Goal: Task Accomplishment & Management: Manage account settings

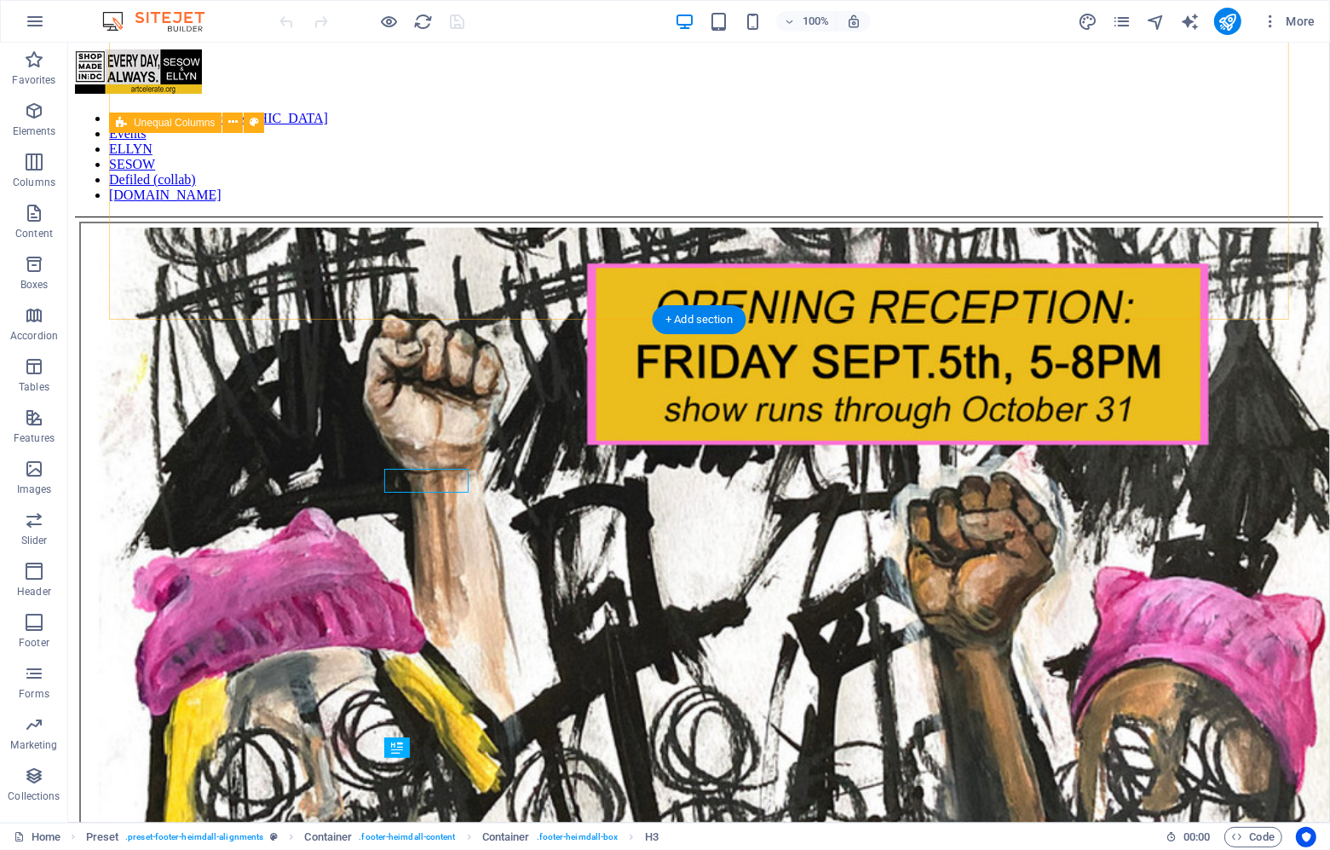
scroll to position [3298, 0]
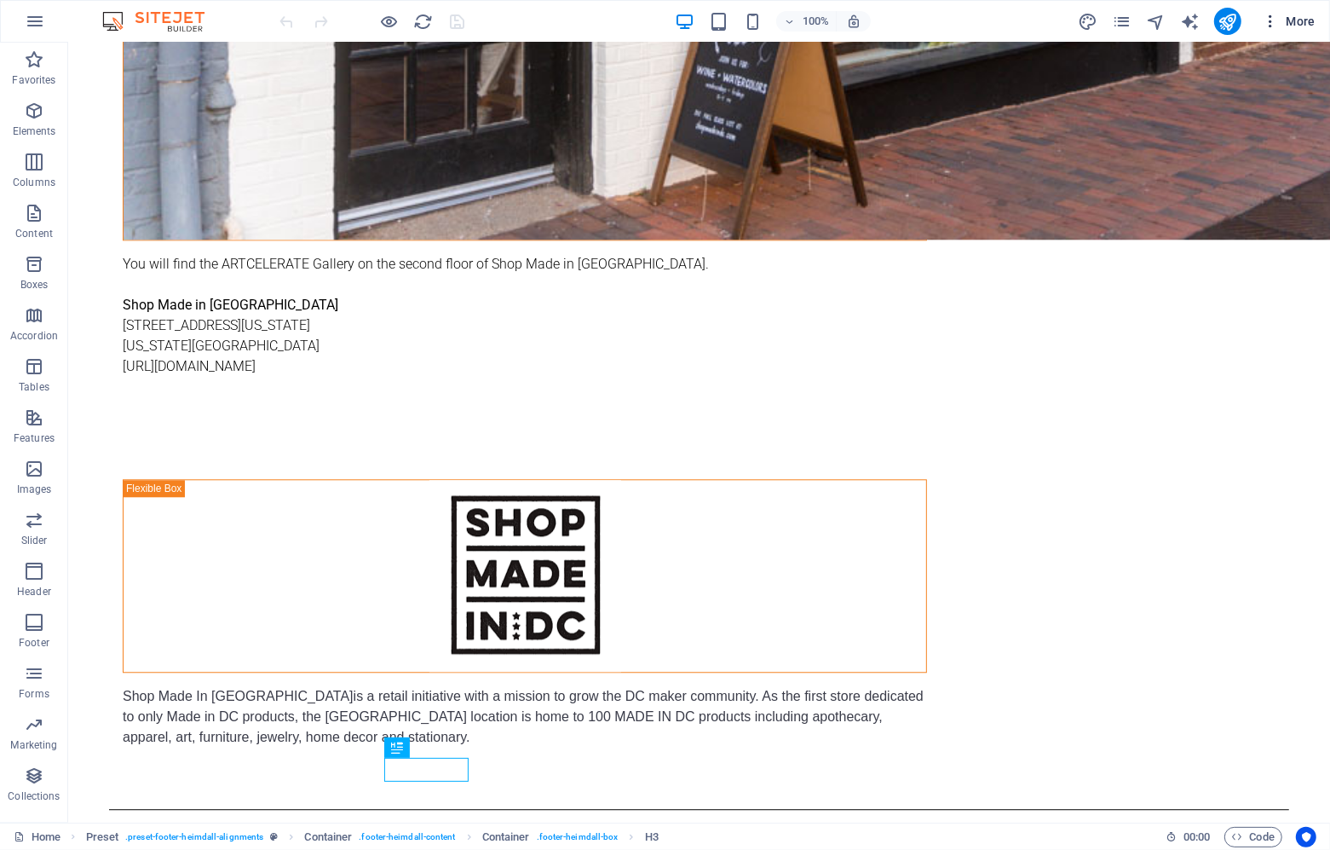
click at [1284, 22] on span "More" at bounding box center [1289, 21] width 54 height 17
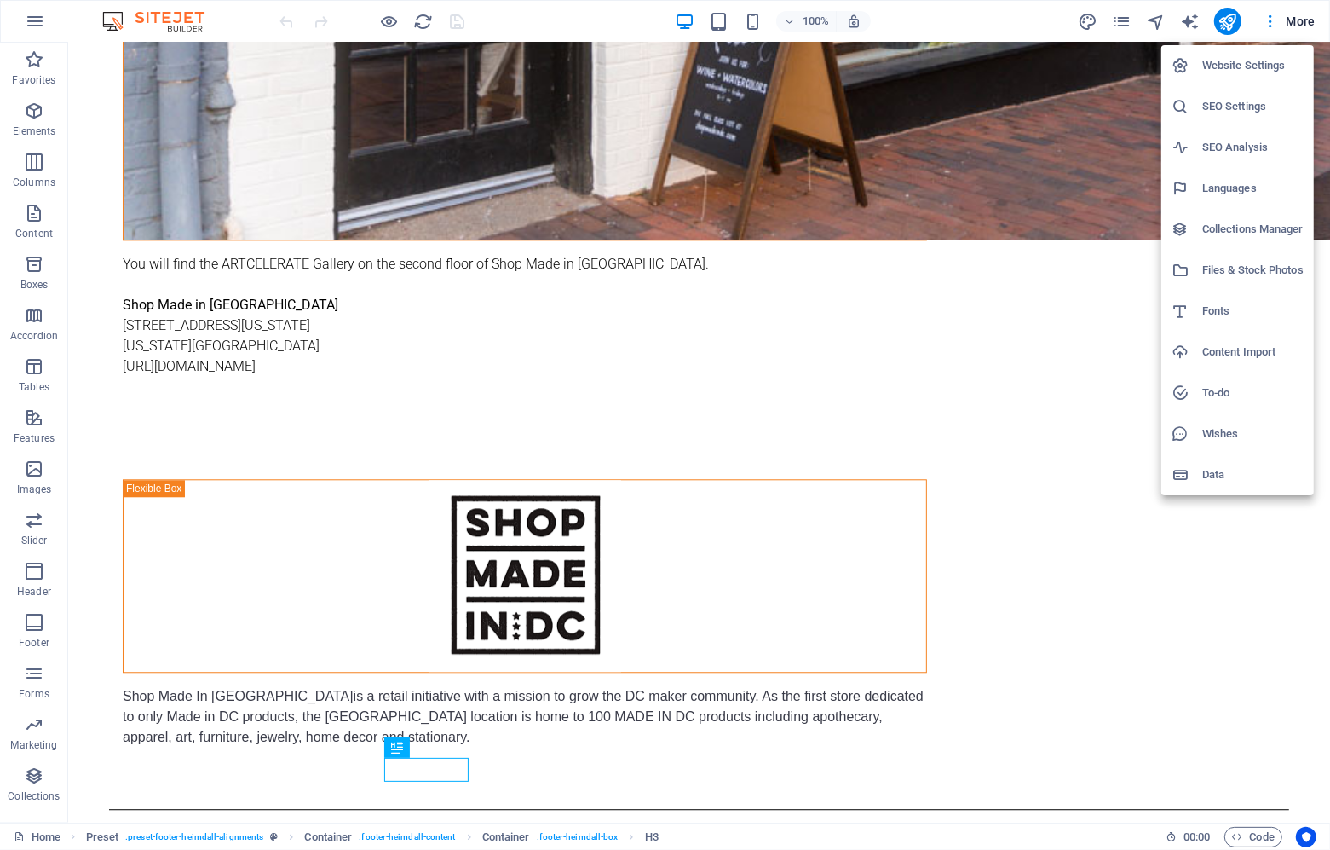
click at [1250, 62] on h6 "Website Settings" at bounding box center [1253, 65] width 101 height 20
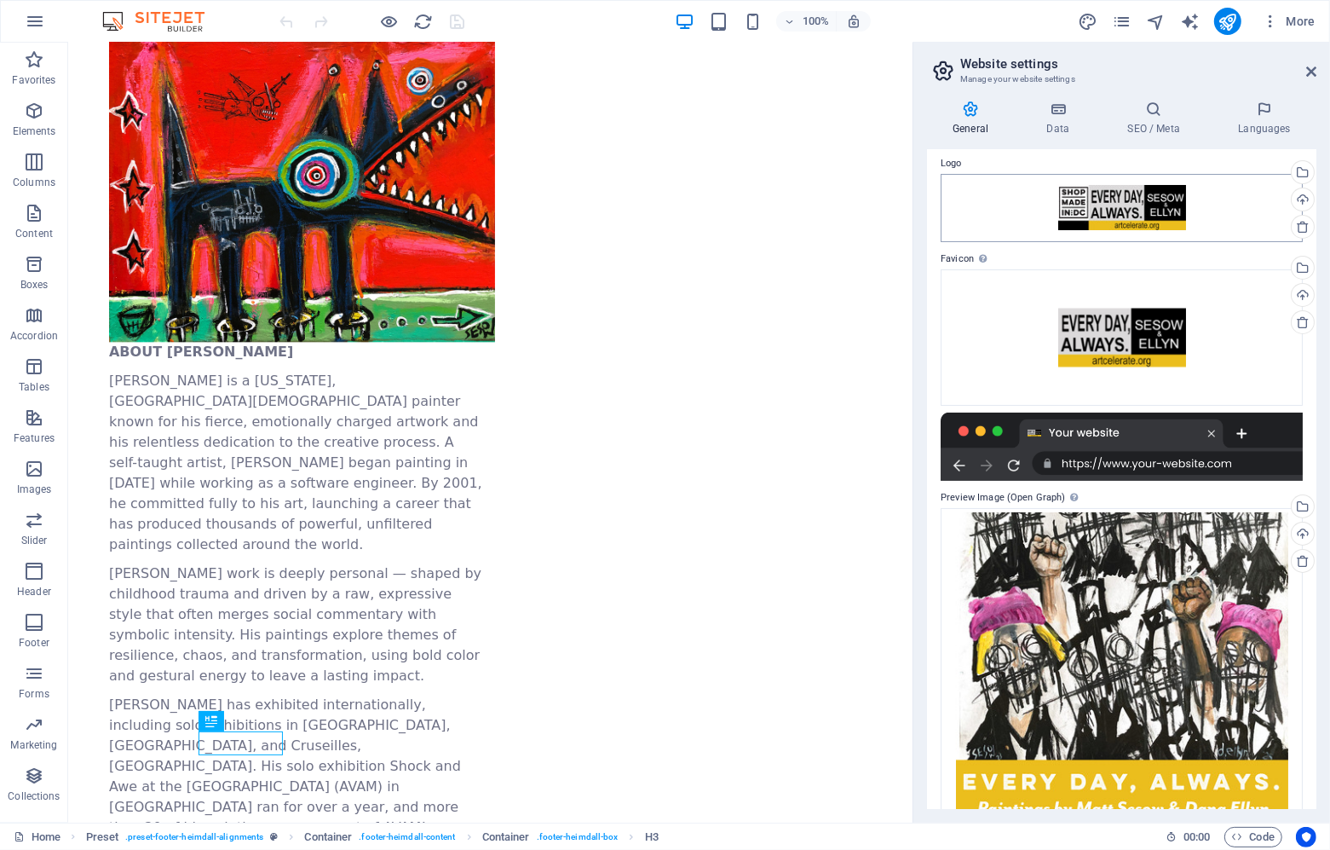
scroll to position [0, 0]
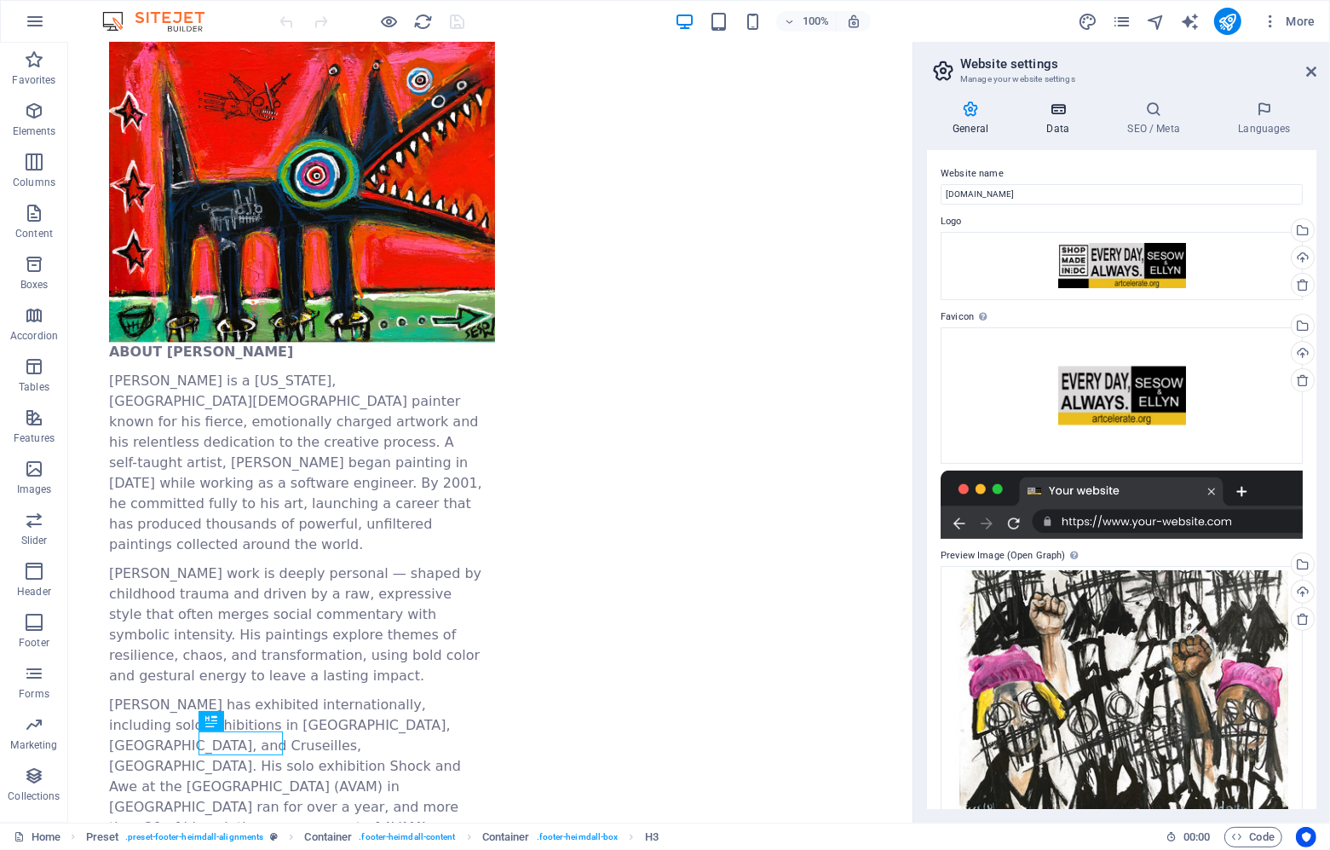
click at [1061, 108] on icon at bounding box center [1058, 109] width 74 height 17
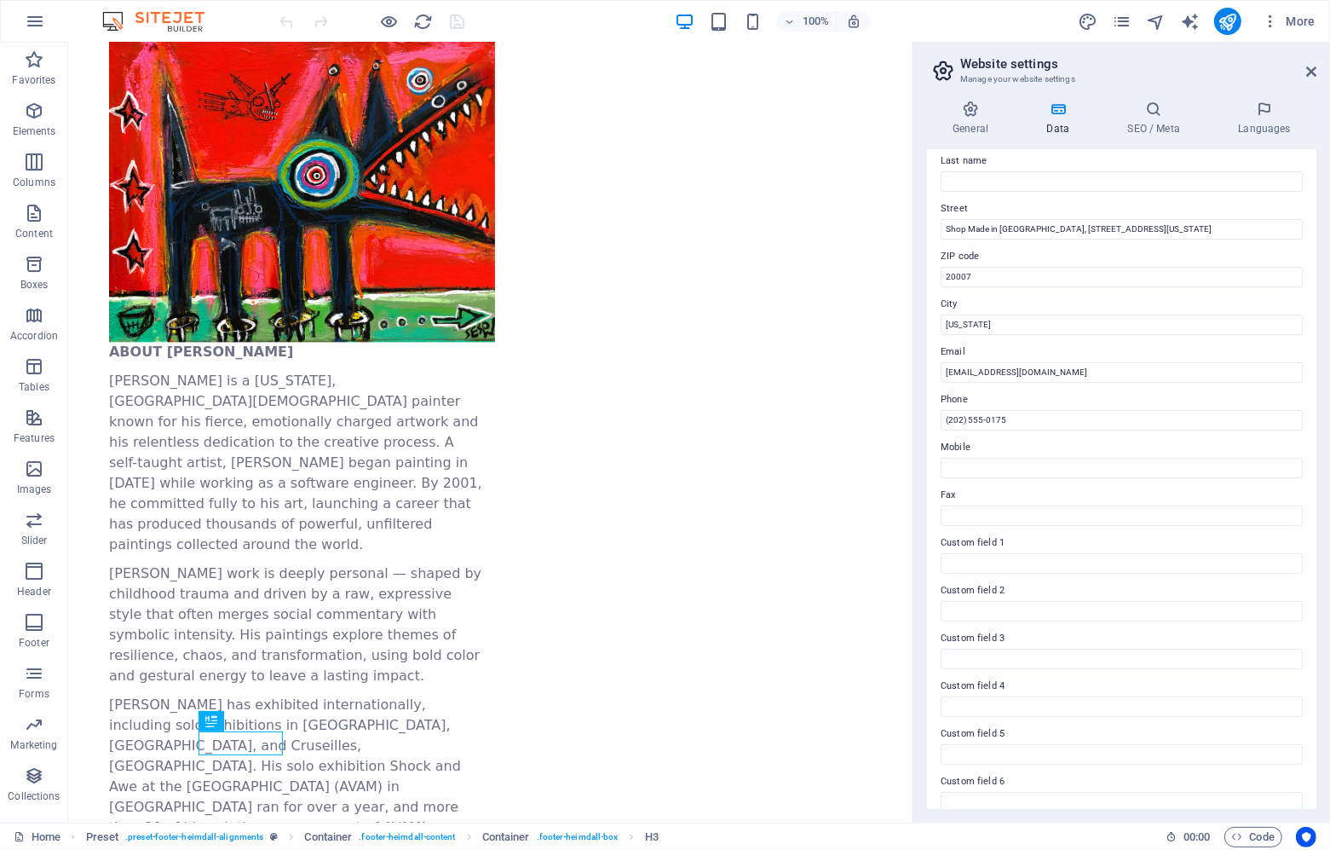
scroll to position [159, 0]
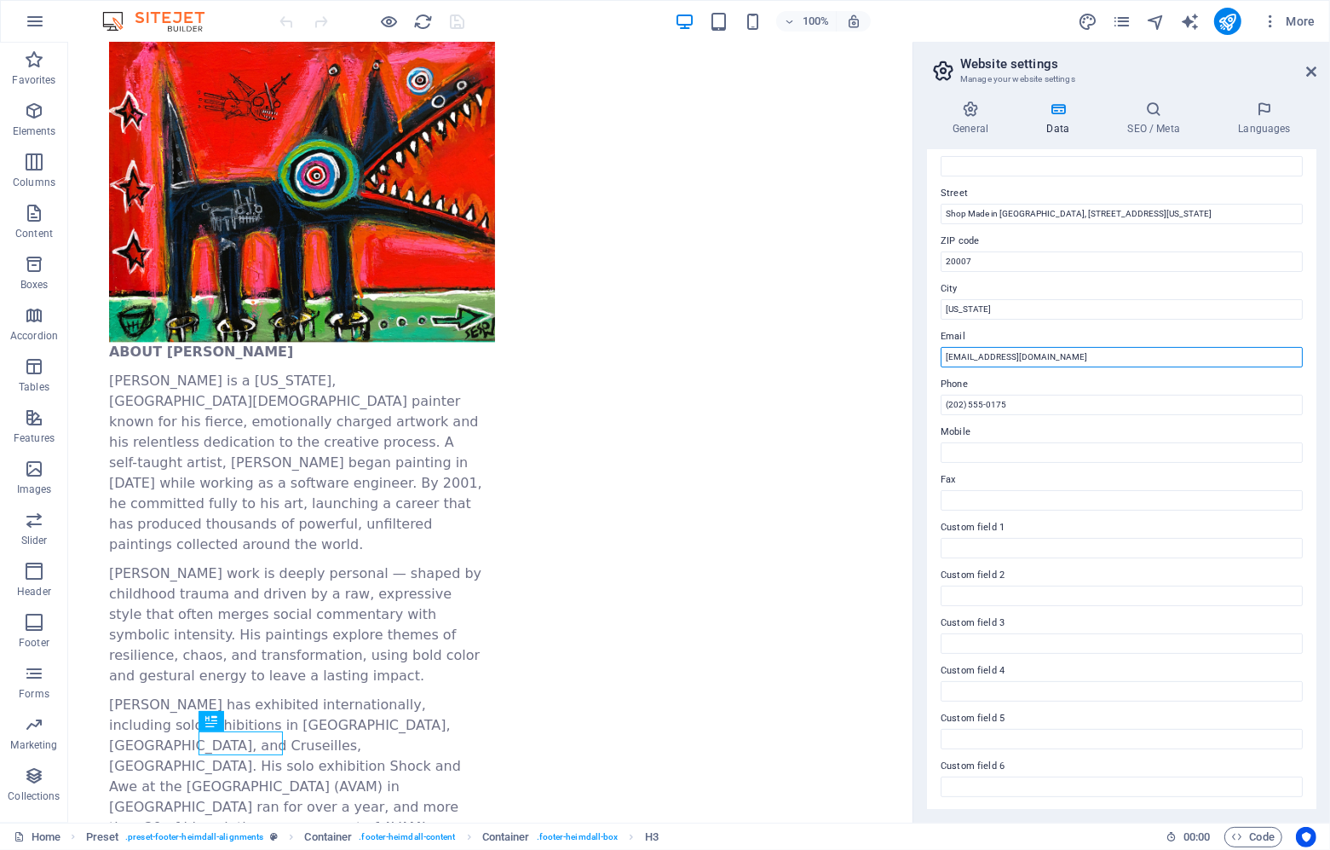
drag, startPoint x: 1073, startPoint y: 353, endPoint x: 917, endPoint y: 330, distance: 157.7
click at [917, 330] on div "General Data SEO / Meta Languages Website name [DOMAIN_NAME] Logo Drag files he…" at bounding box center [1122, 455] width 417 height 736
type input "[PERSON_NAME][EMAIL_ADDRESS][DOMAIN_NAME]"
click at [1159, 118] on h4 "SEO / Meta" at bounding box center [1157, 119] width 111 height 36
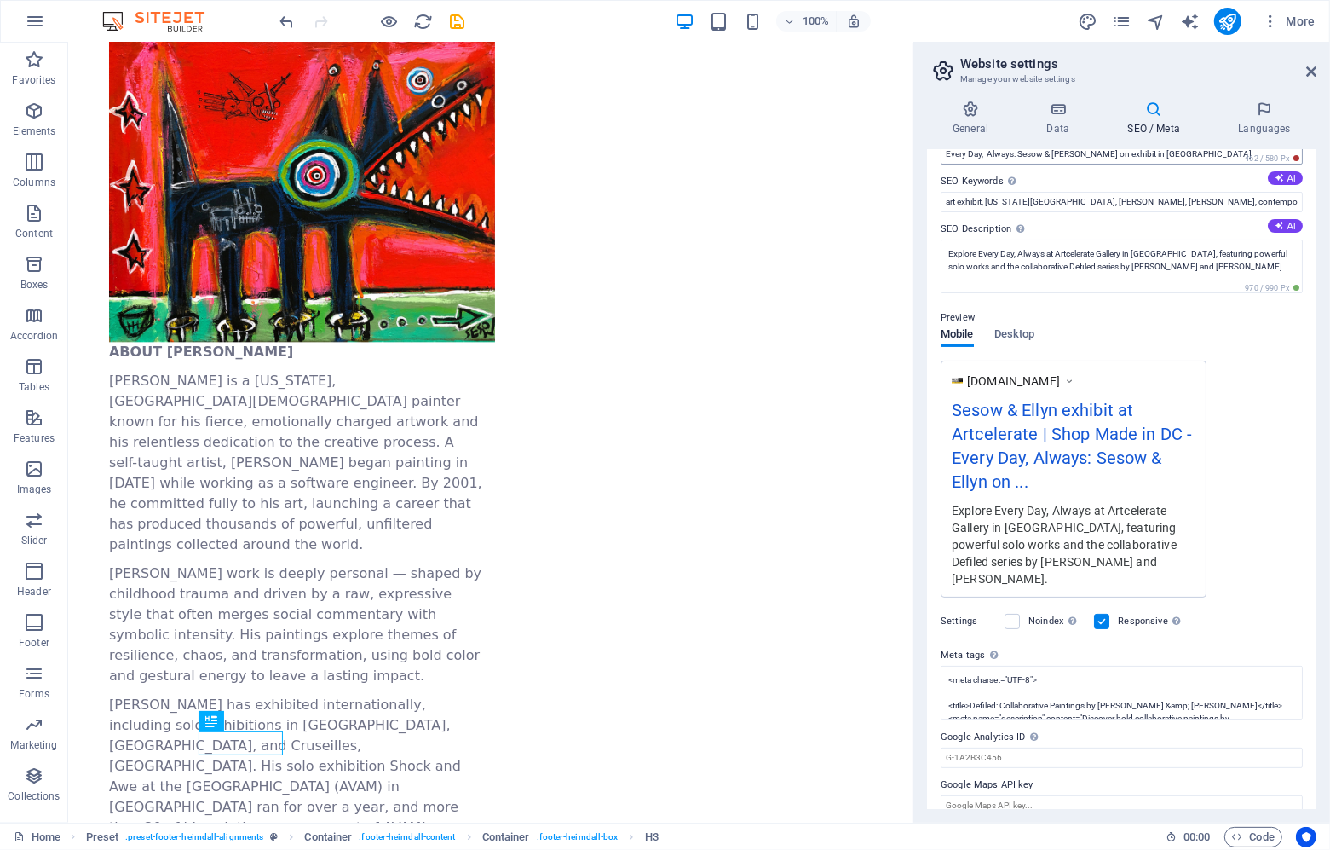
scroll to position [0, 0]
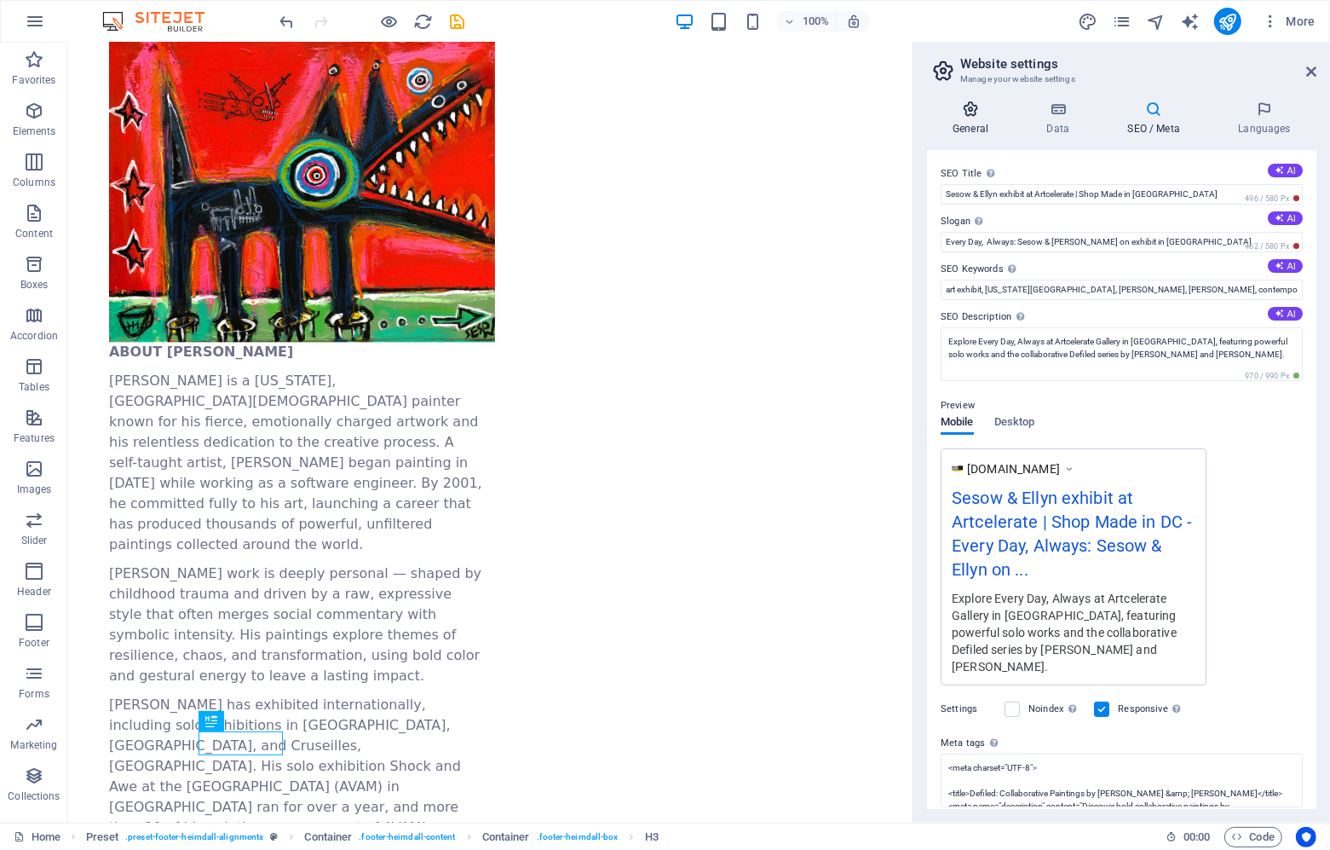
click at [967, 105] on icon at bounding box center [970, 109] width 87 height 17
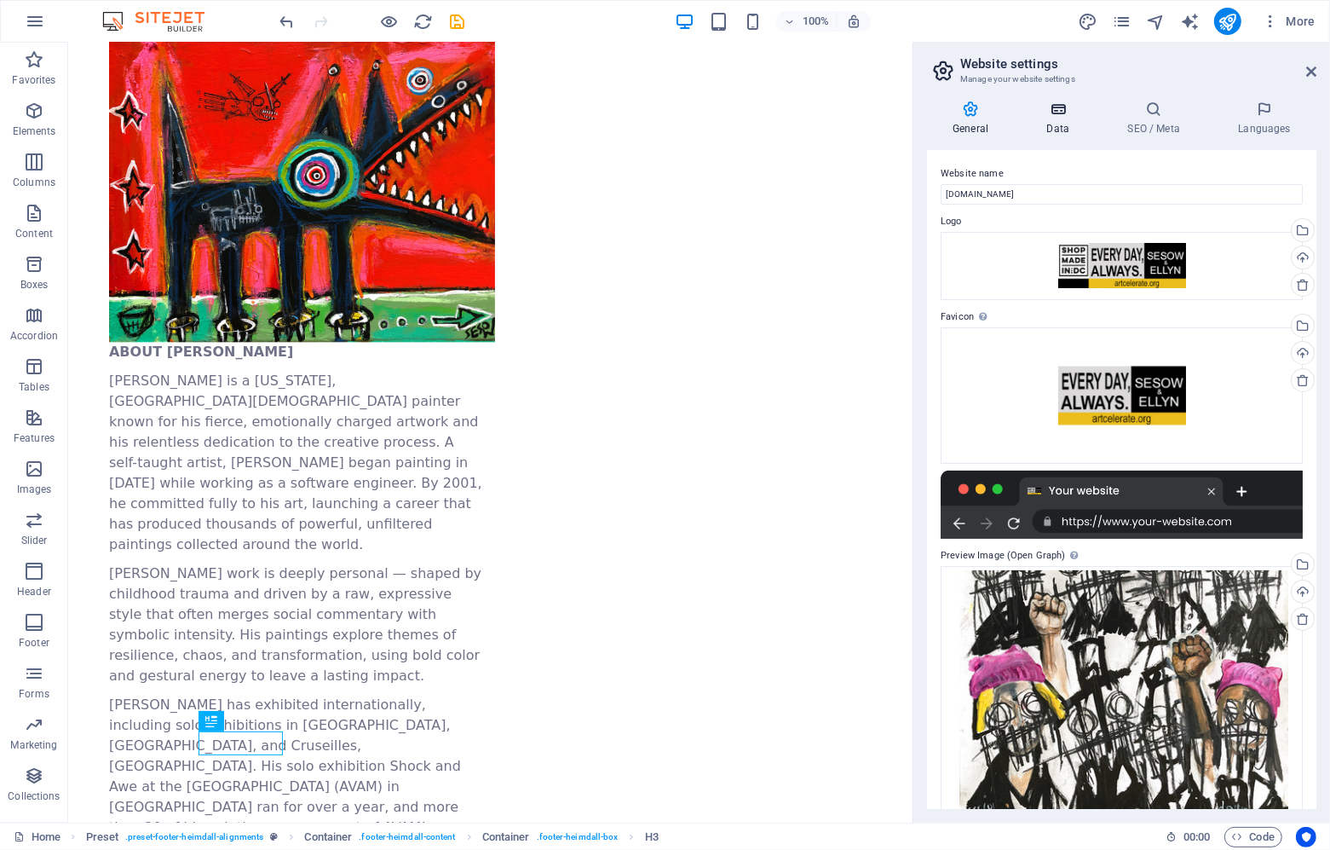
click at [1059, 104] on icon at bounding box center [1058, 109] width 74 height 17
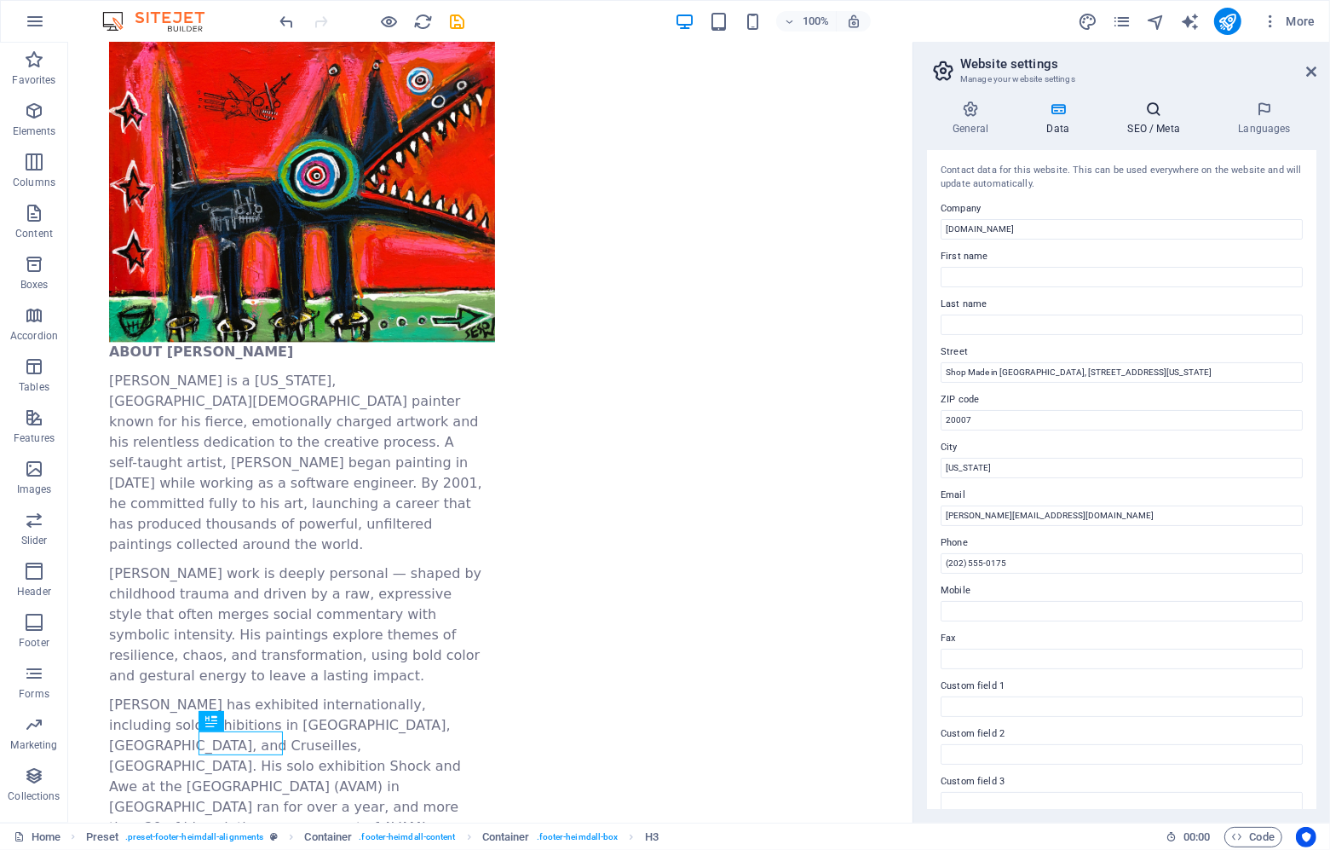
click at [1159, 110] on icon at bounding box center [1154, 109] width 104 height 17
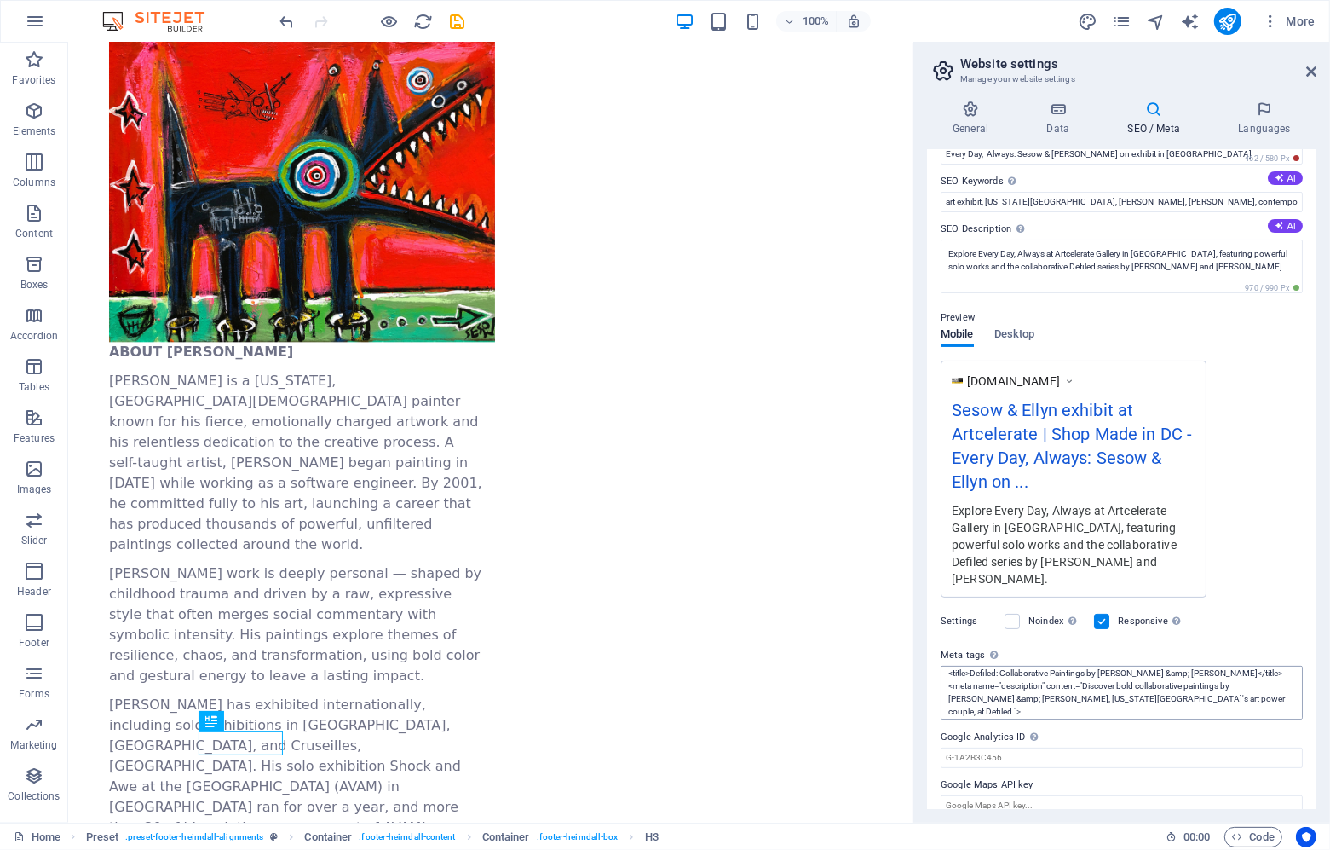
scroll to position [27, 0]
click at [983, 666] on textarea "<meta charset="UTF-8"> <title>Defiled: Collaborative Paintings by [PERSON_NAME]…" at bounding box center [1122, 693] width 362 height 54
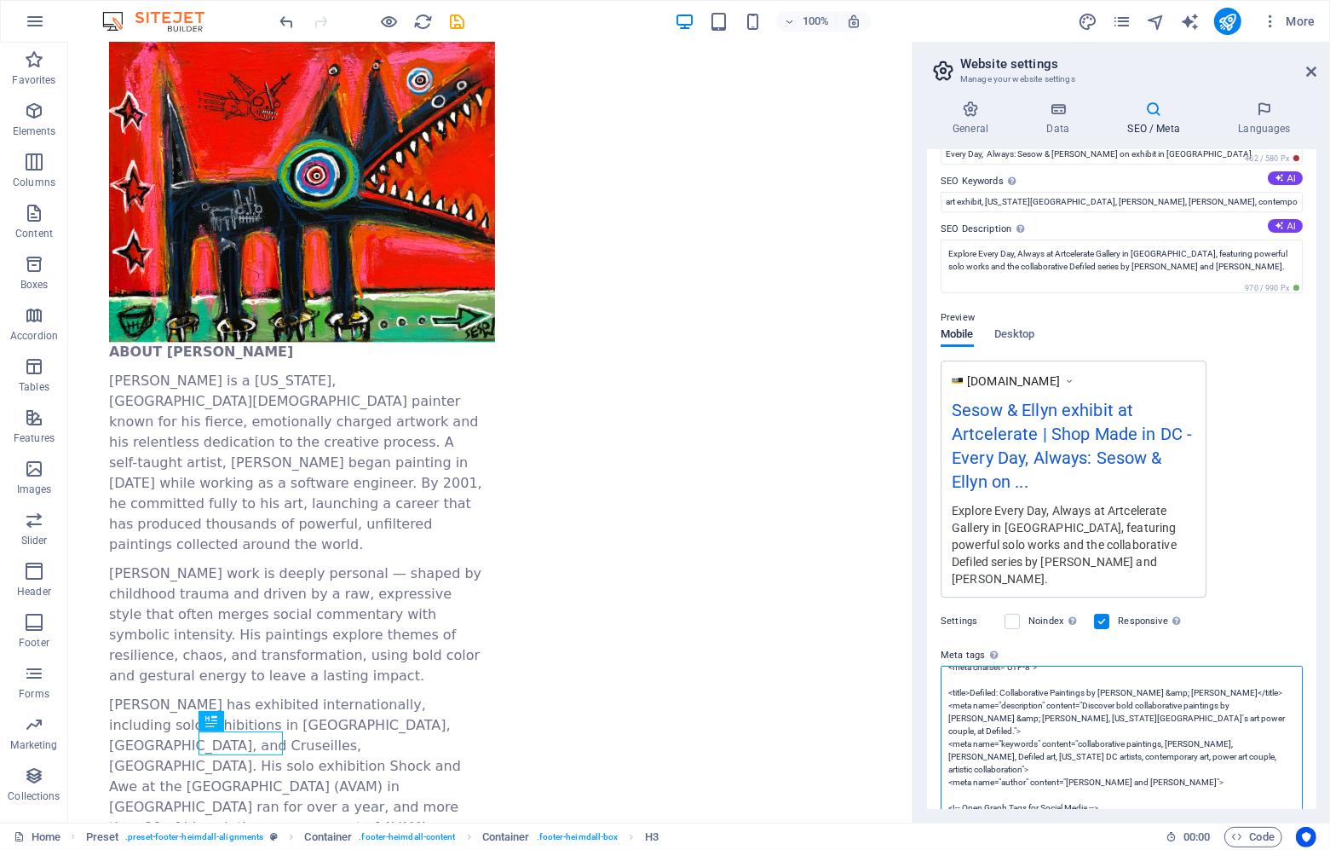
scroll to position [0, 0]
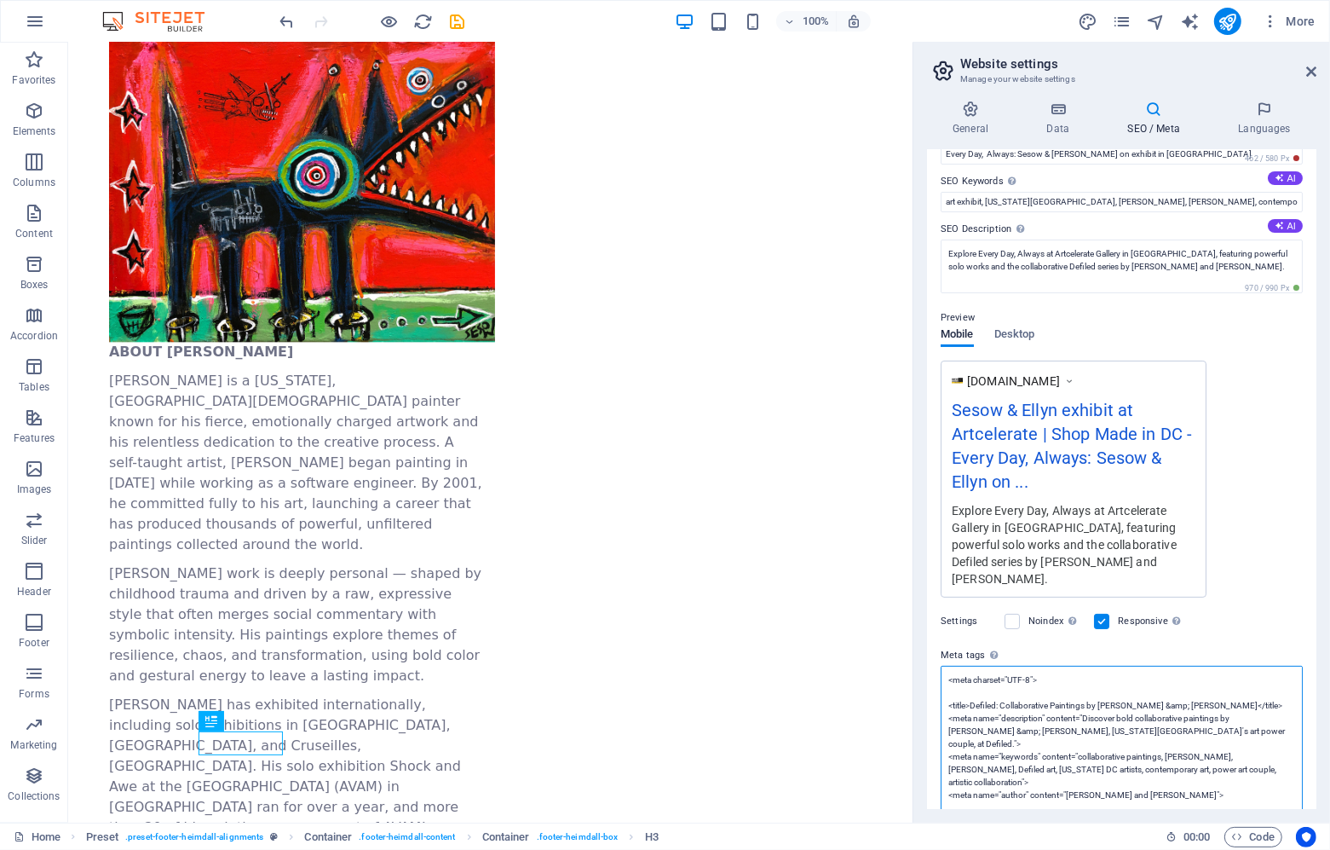
click at [983, 666] on textarea "<meta charset="UTF-8"> <title>Defiled: Collaborative Paintings by [PERSON_NAME]…" at bounding box center [1122, 795] width 362 height 258
click at [982, 687] on textarea "<meta charset="UTF-8"> <title>Defiled: Collaborative Paintings by [PERSON_NAME]…" at bounding box center [1122, 795] width 362 height 258
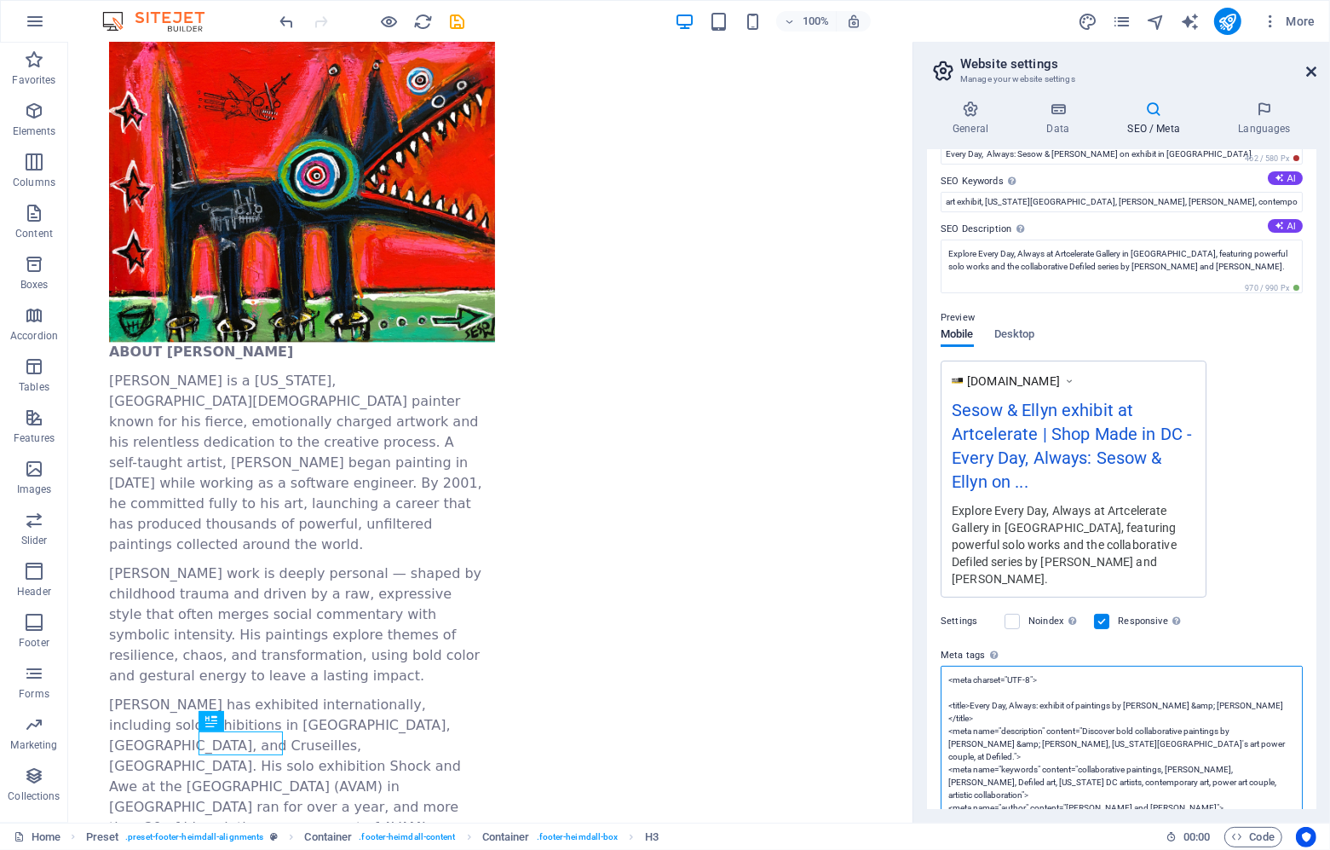
type textarea "<meta charset="UTF-8"> <title>Every Day, Always: exhibit of paintings by [PERSO…"
click at [1308, 71] on icon at bounding box center [1312, 72] width 10 height 14
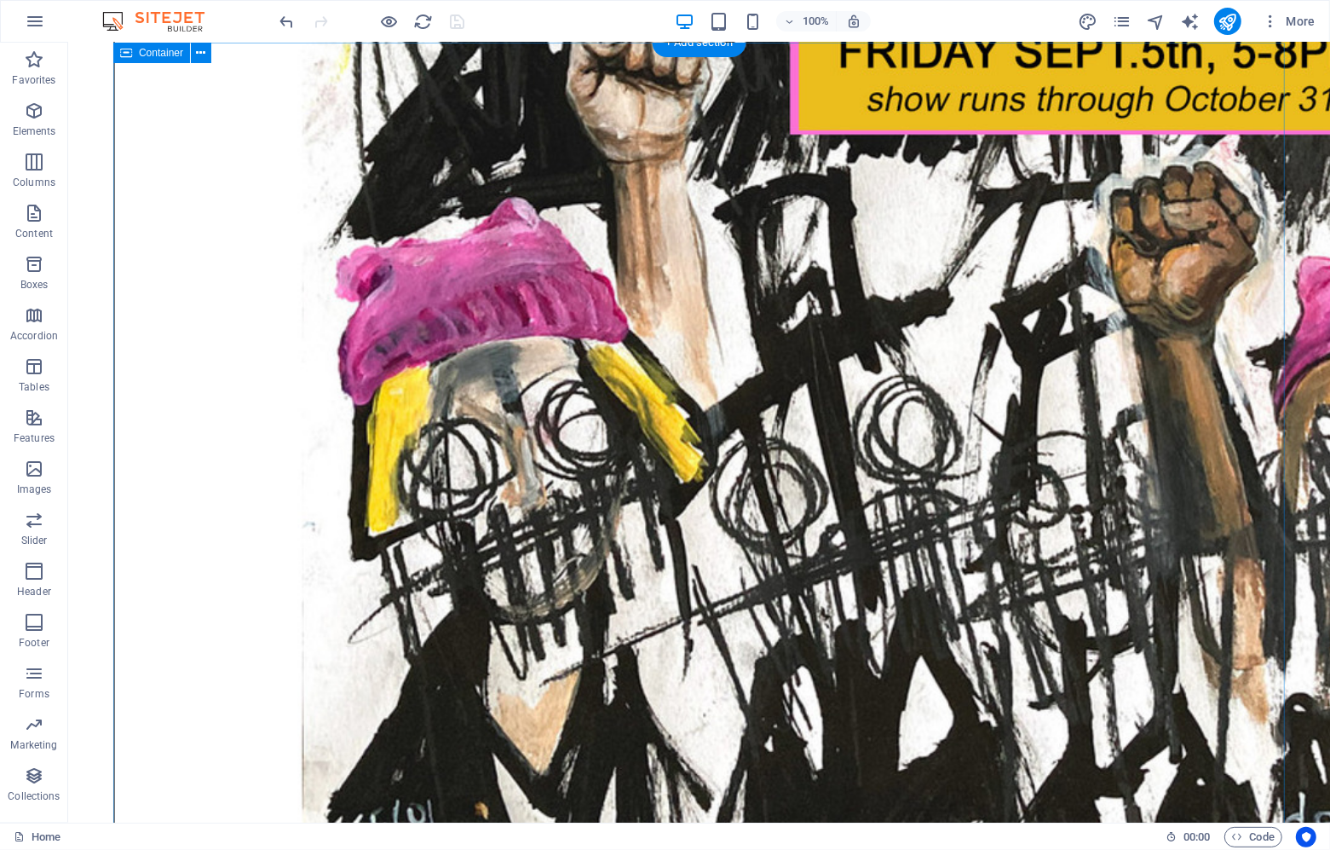
scroll to position [64, 0]
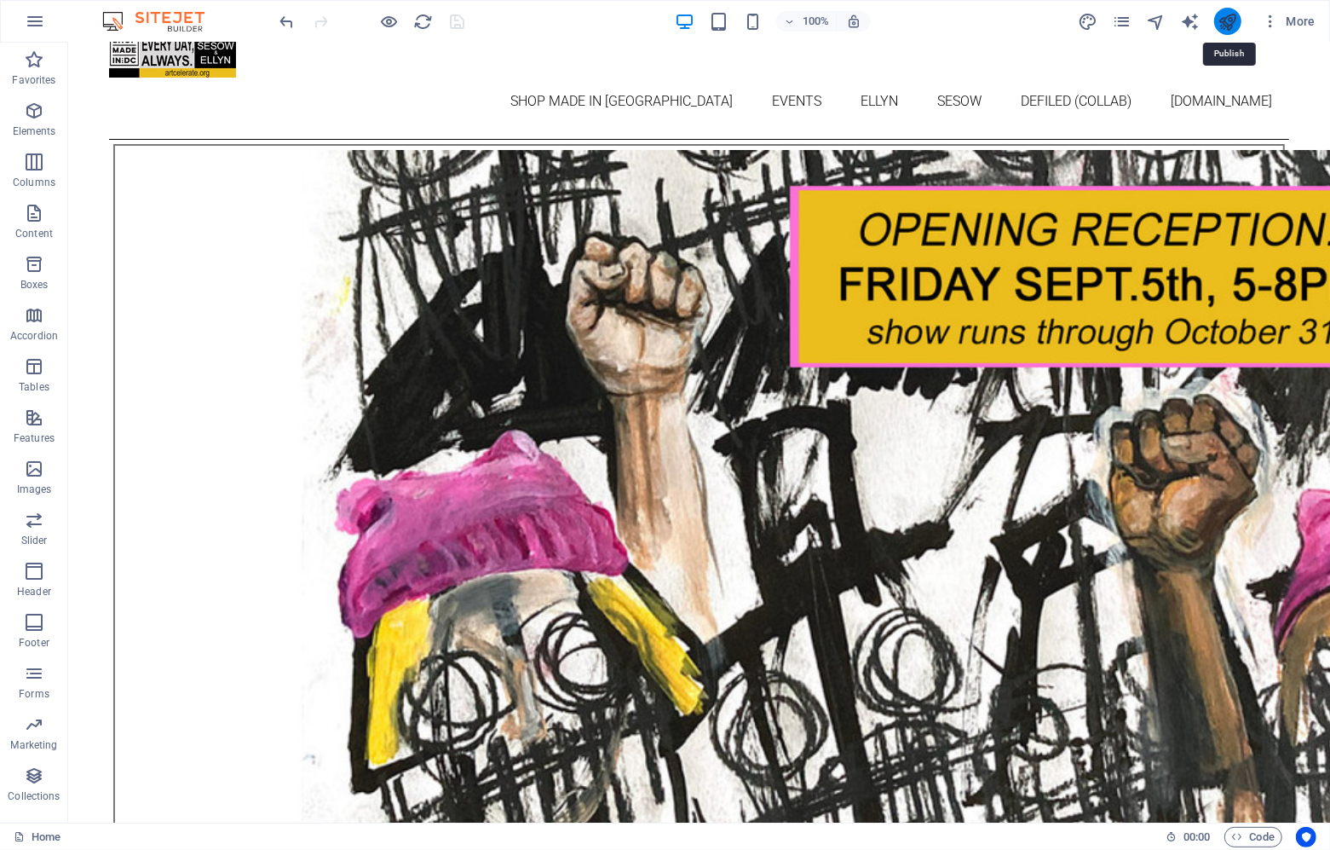
click at [1226, 20] on icon "publish" at bounding box center [1228, 22] width 20 height 20
